Goal: Navigation & Orientation: Find specific page/section

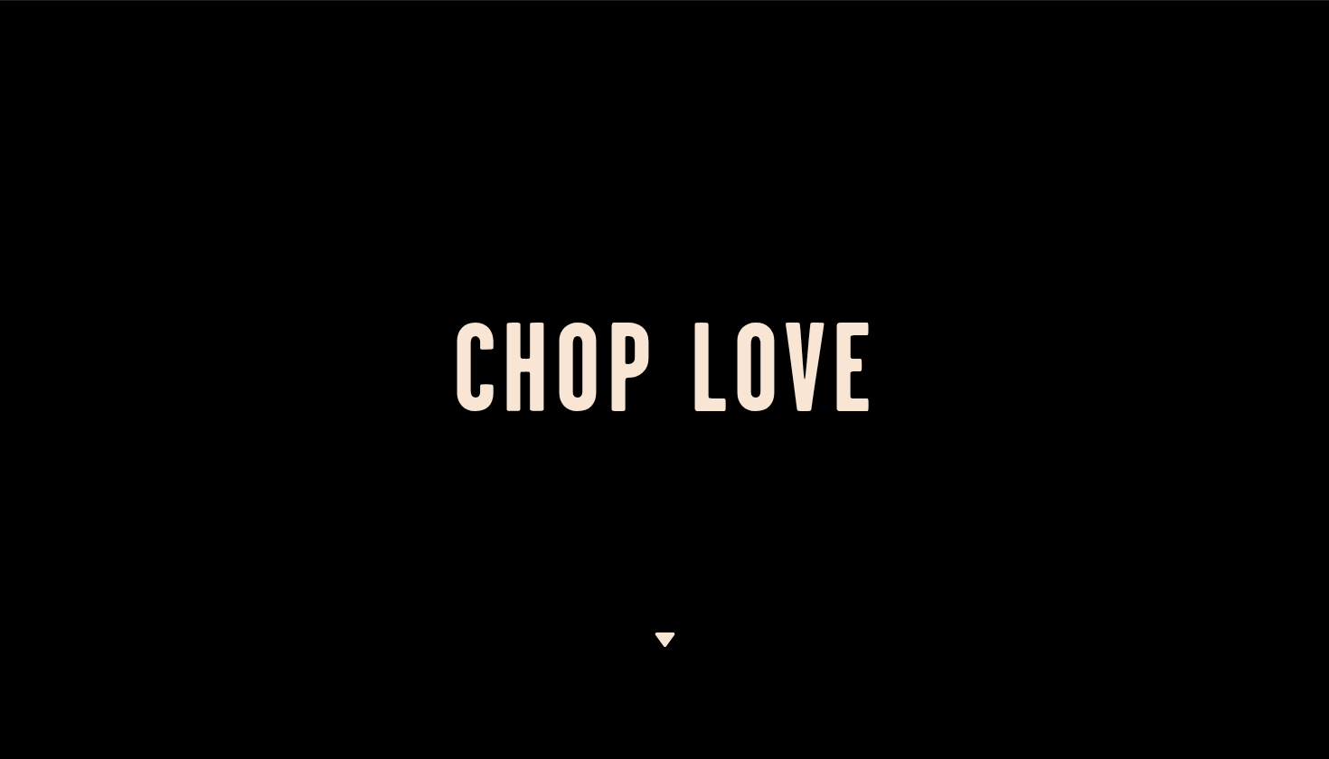
click at [671, 633] on img at bounding box center [664, 640] width 23 height 14
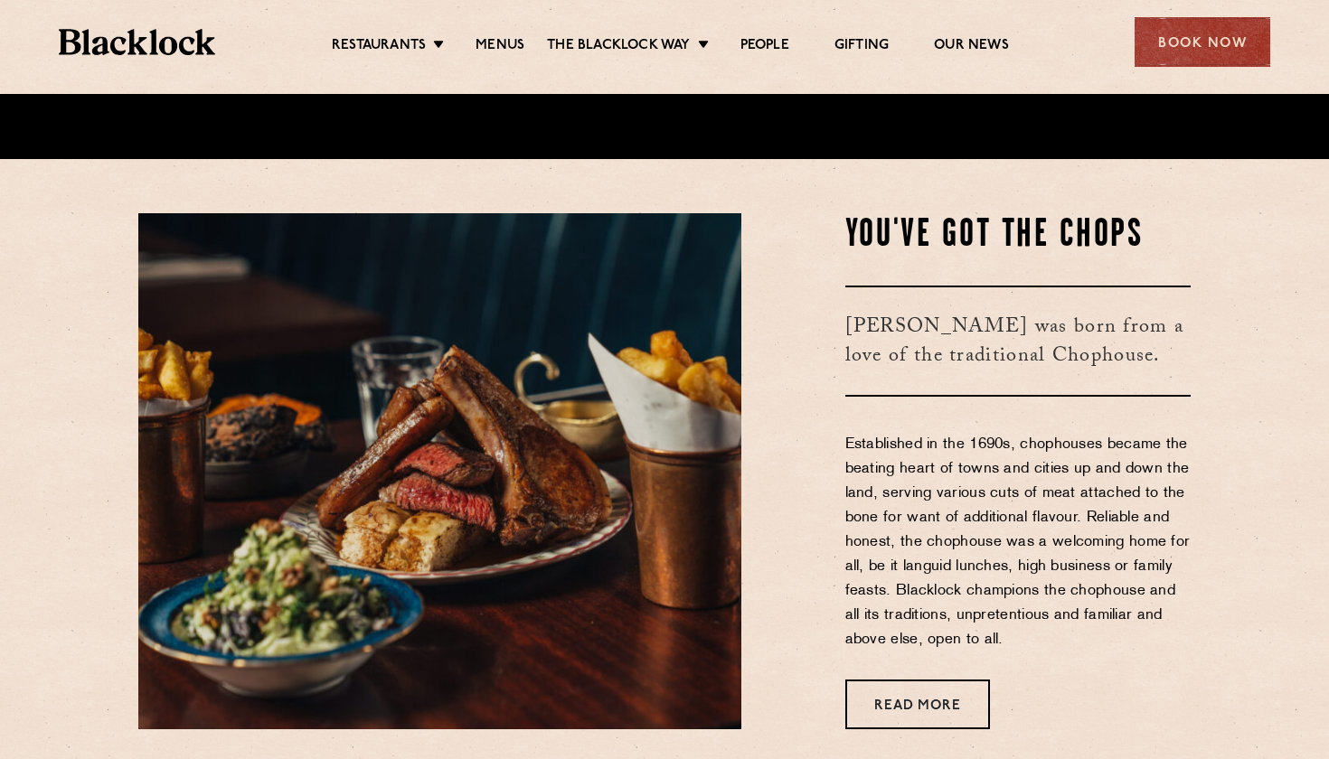
scroll to position [610, 0]
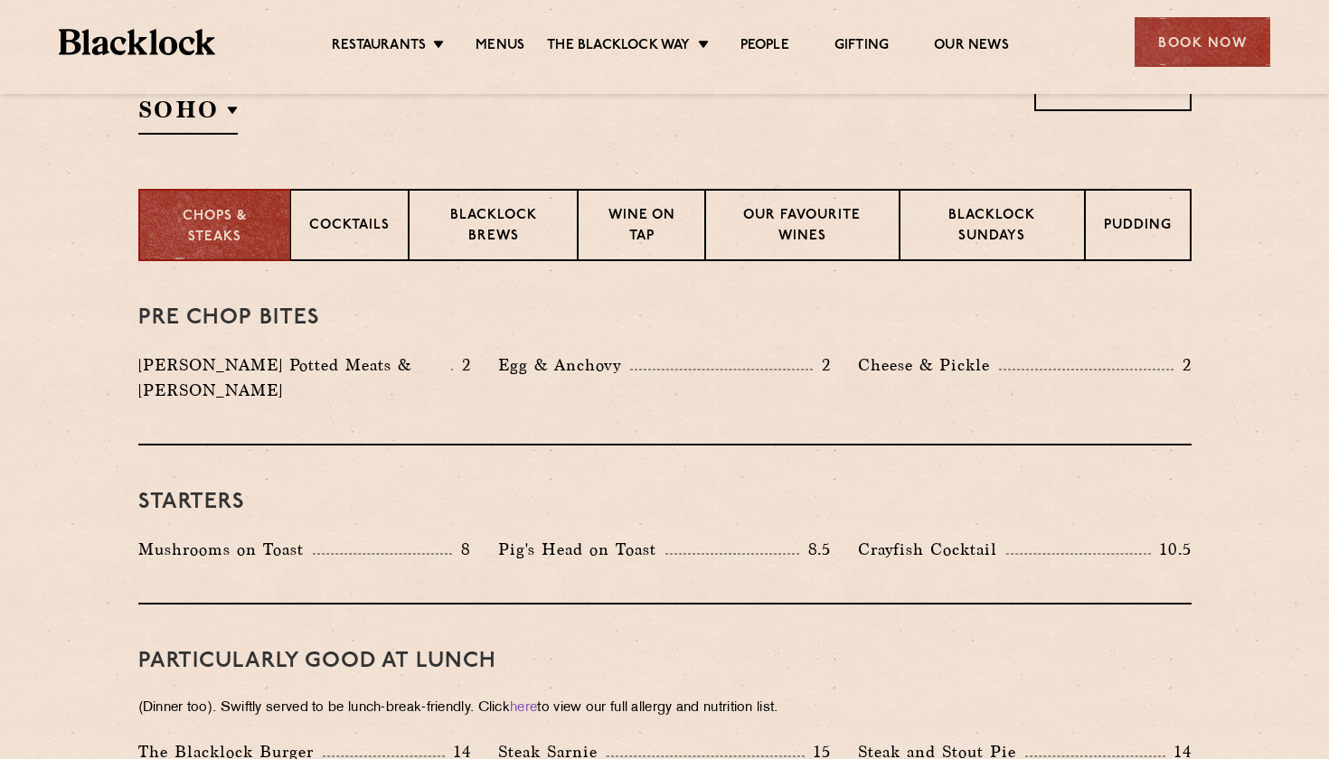
scroll to position [644, 0]
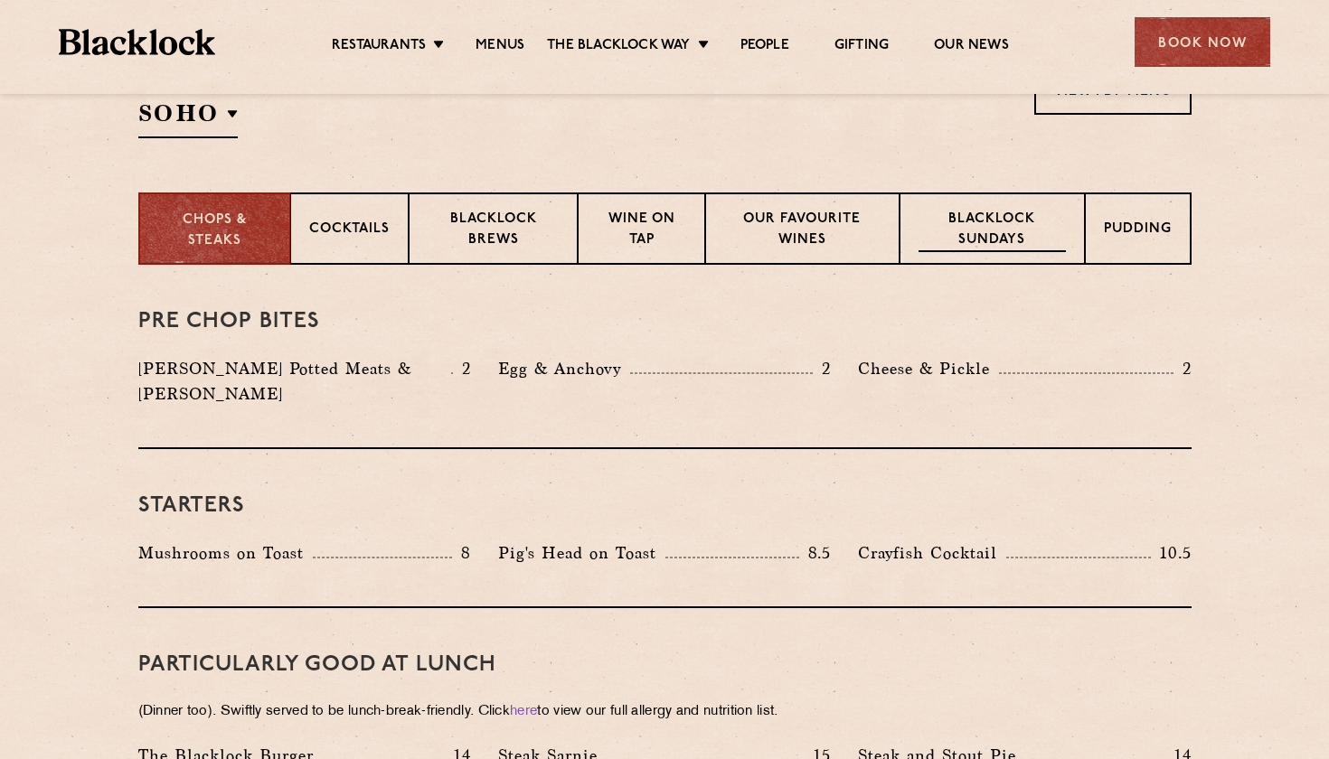
click at [1002, 226] on p "Blacklock Sundays" at bounding box center [991, 231] width 146 height 42
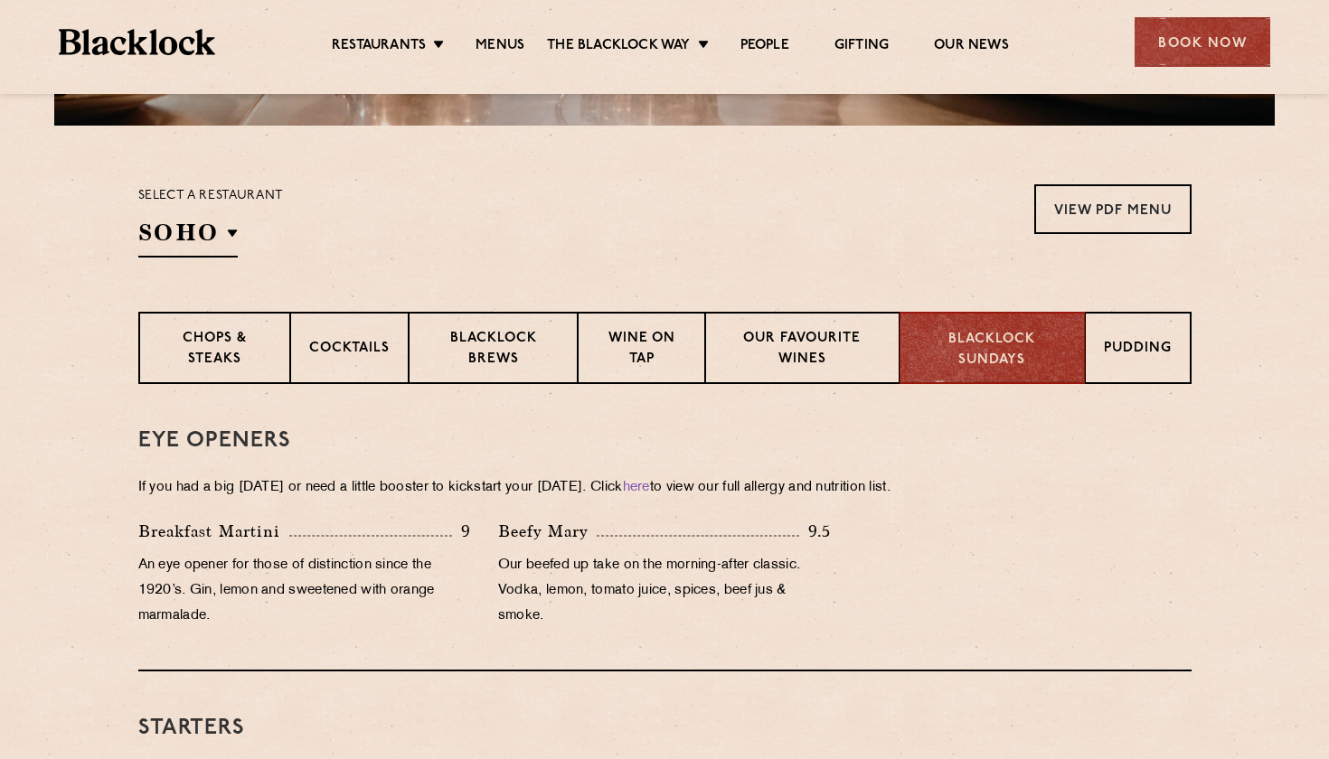
scroll to position [545, 0]
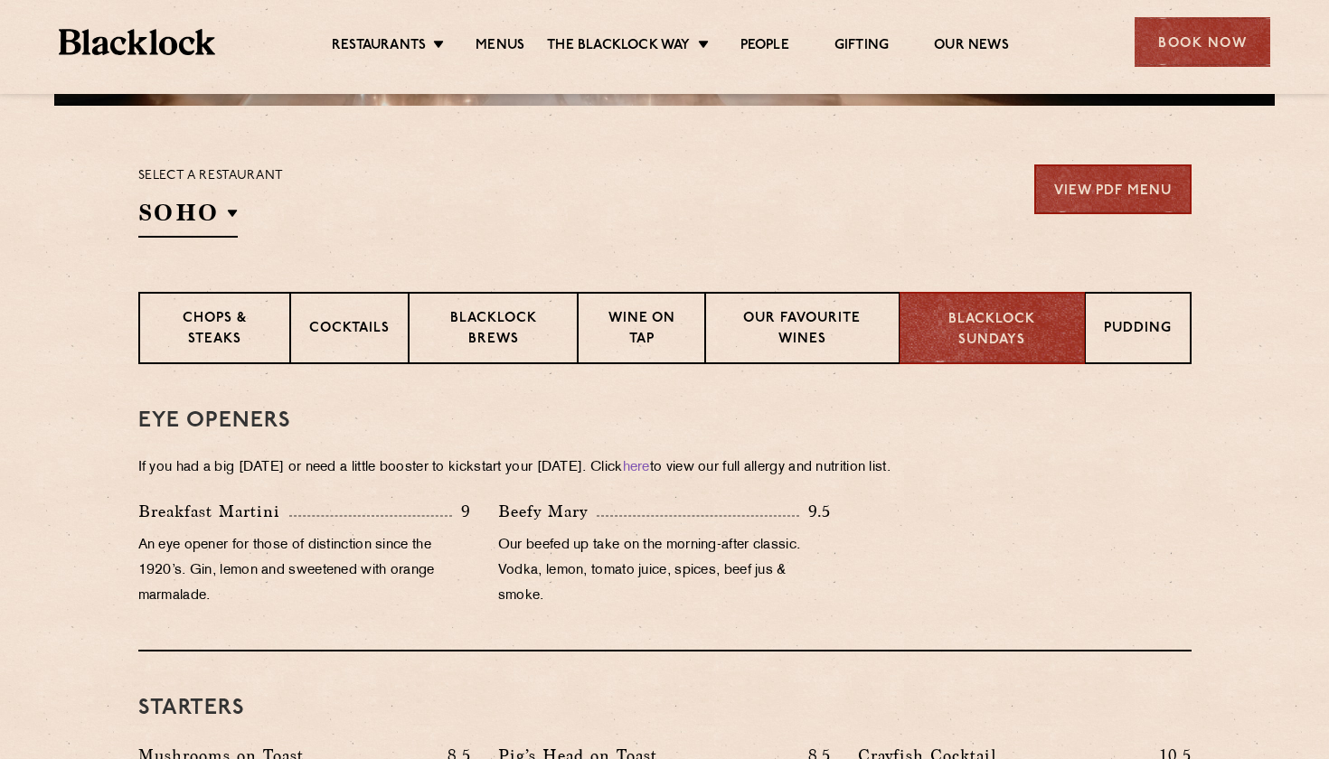
click at [1079, 193] on link "View PDF Menu" at bounding box center [1112, 189] width 157 height 50
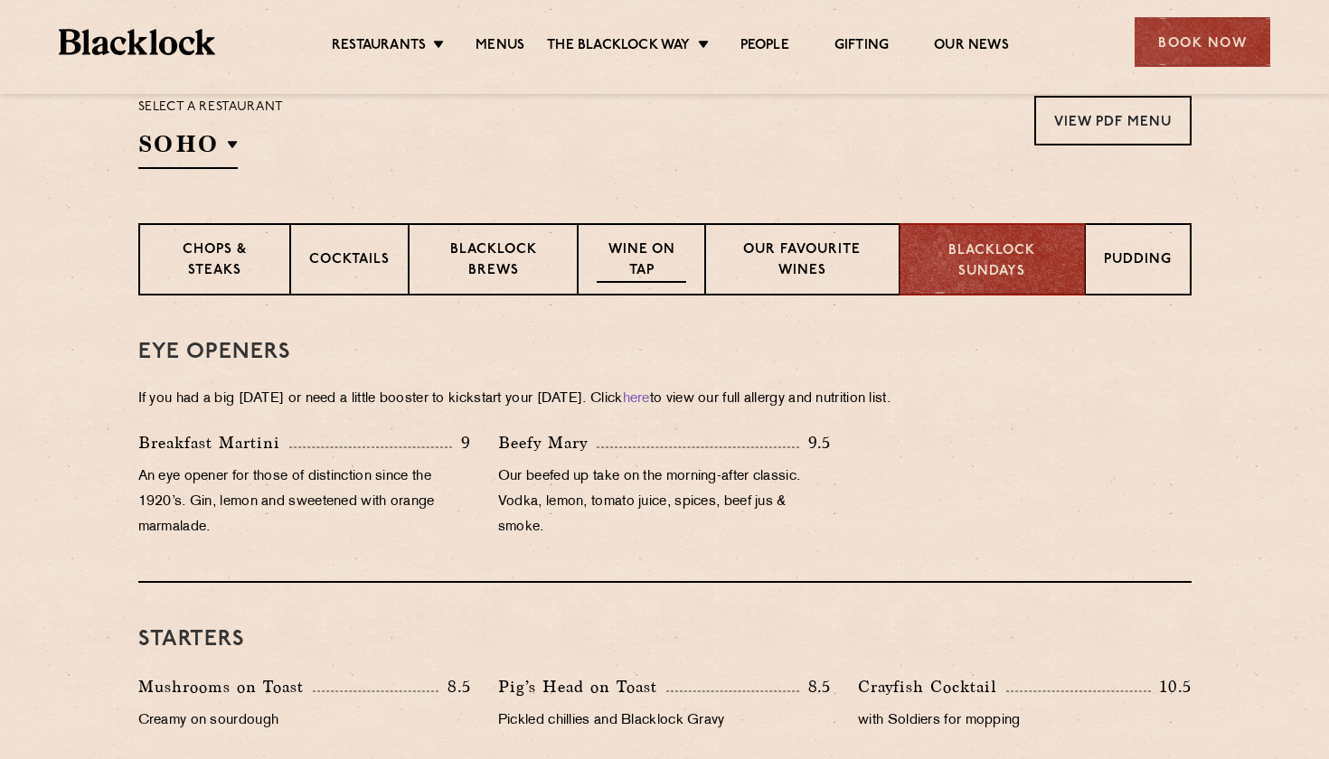
scroll to position [624, 0]
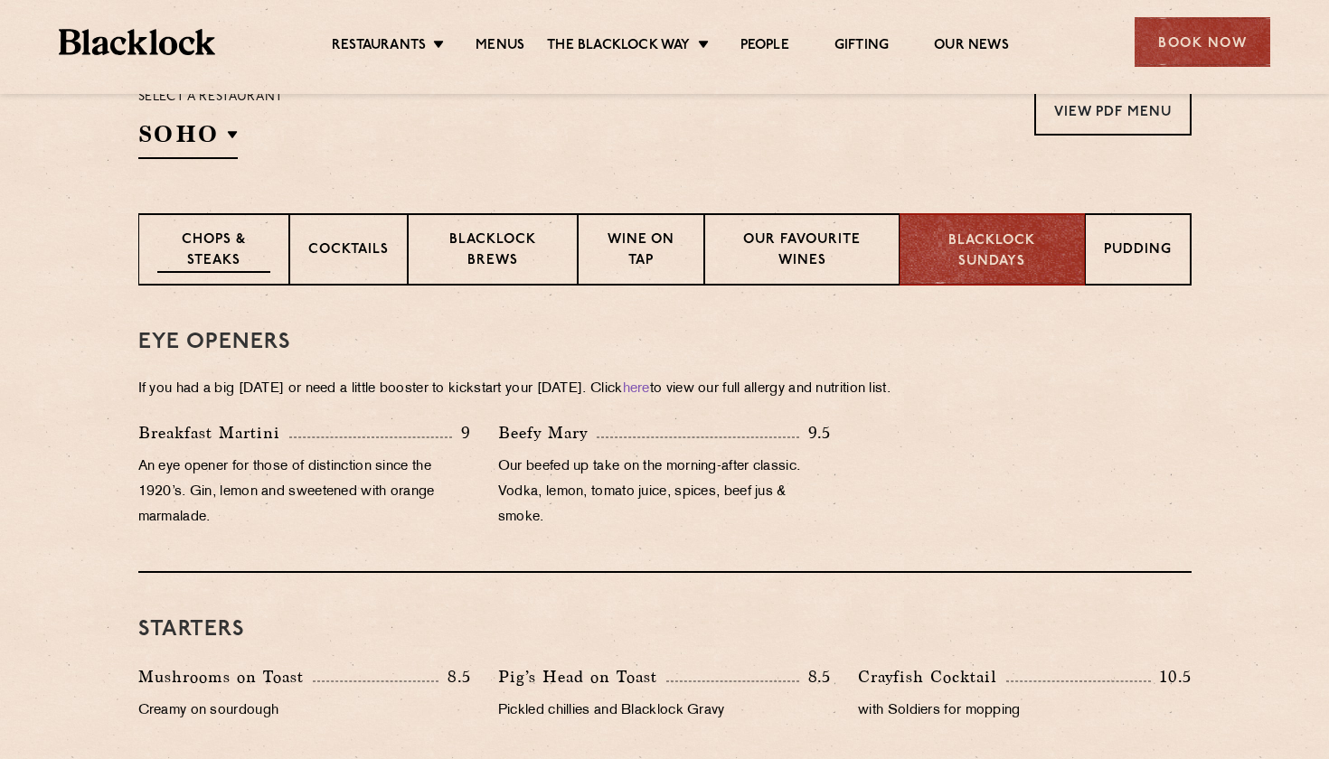
click at [237, 258] on p "Chops & Steaks" at bounding box center [213, 251] width 113 height 42
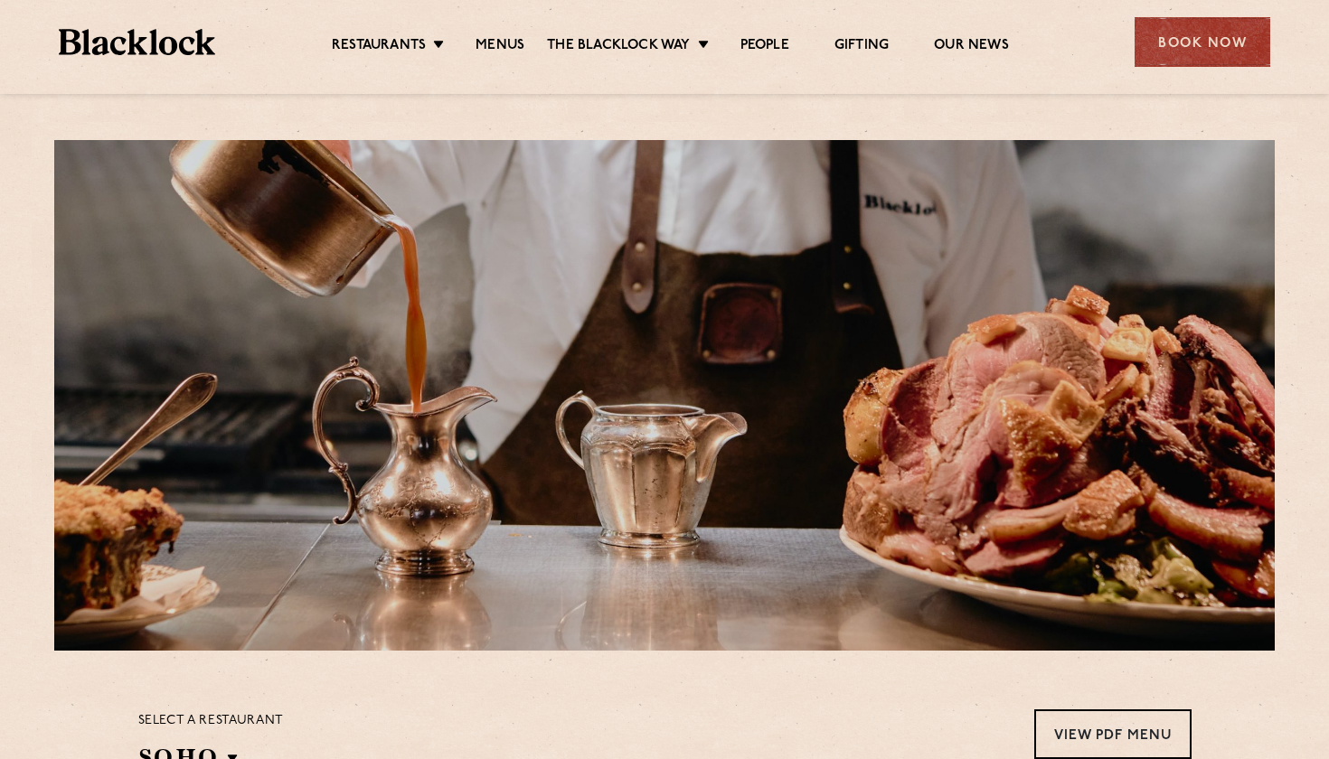
scroll to position [0, 0]
click at [396, 31] on ul "Restaurants Soho City Shoreditch Covent Garden Canary Wharf Manchester Birmingh…" at bounding box center [670, 42] width 910 height 29
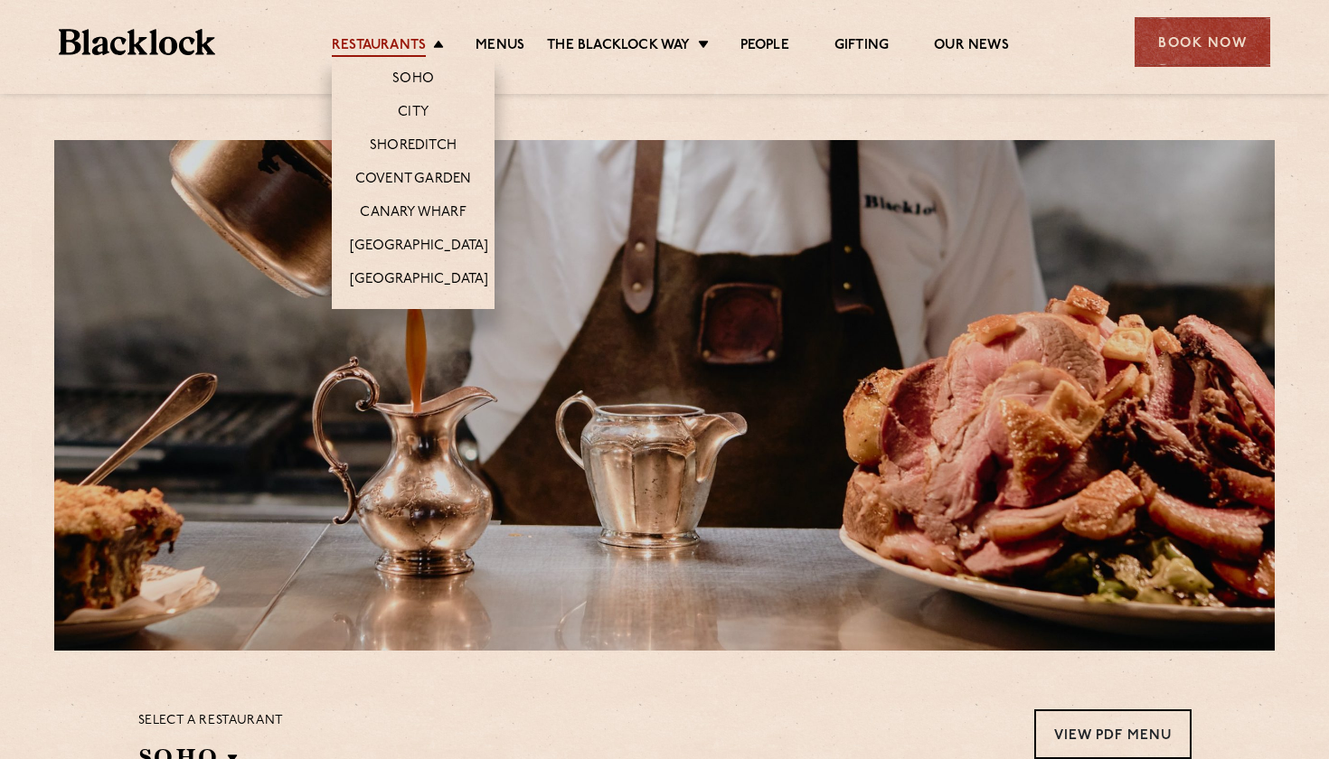
click at [392, 43] on link "Restaurants" at bounding box center [379, 47] width 94 height 20
